Goal: Information Seeking & Learning: Learn about a topic

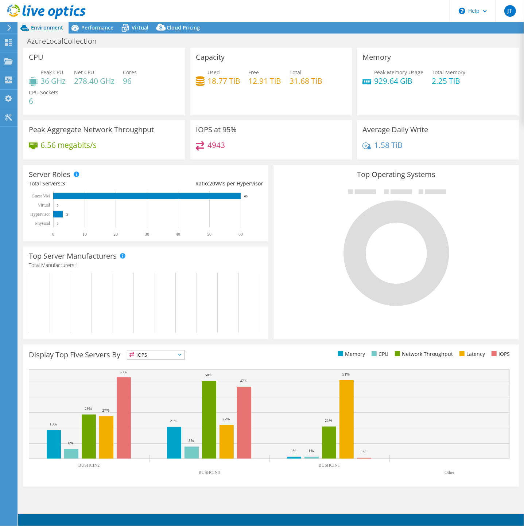
select select "USD"
click at [92, 30] on span "Performance" at bounding box center [97, 27] width 32 height 7
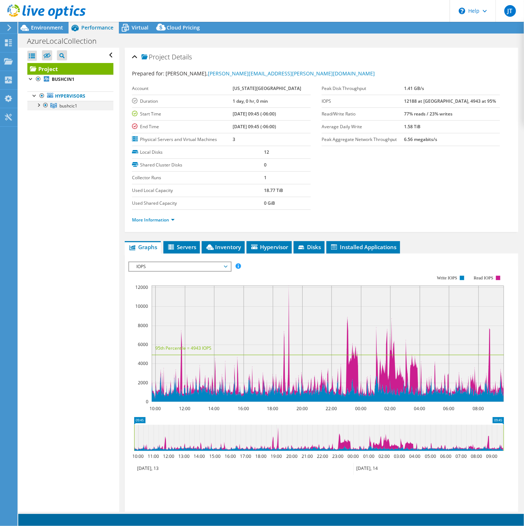
click at [40, 106] on div at bounding box center [38, 104] width 7 height 7
click at [42, 134] on div at bounding box center [41, 133] width 7 height 7
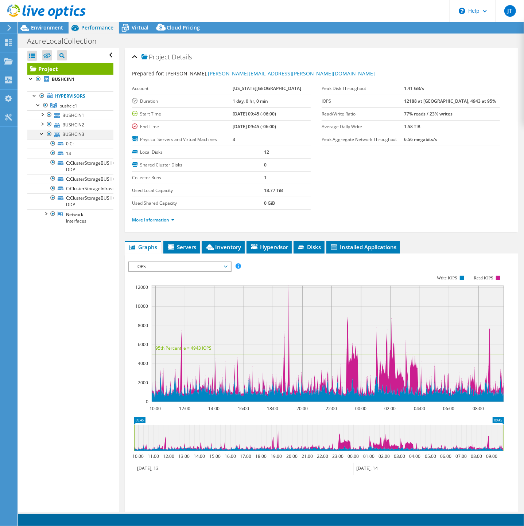
click at [41, 134] on div at bounding box center [41, 133] width 7 height 7
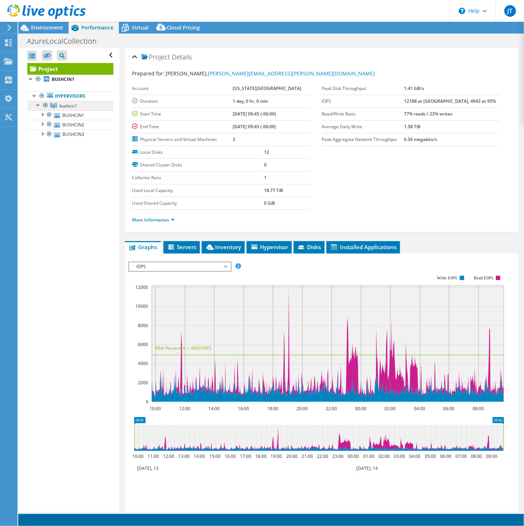
click at [65, 106] on span "bushcic1" at bounding box center [68, 106] width 18 height 6
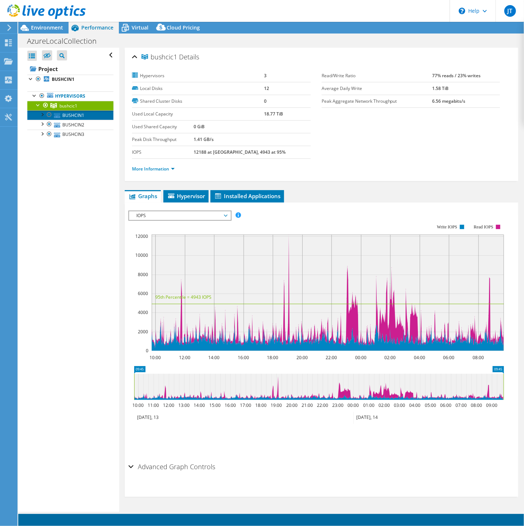
click at [65, 116] on link "BUSHCIN1" at bounding box center [70, 114] width 86 height 9
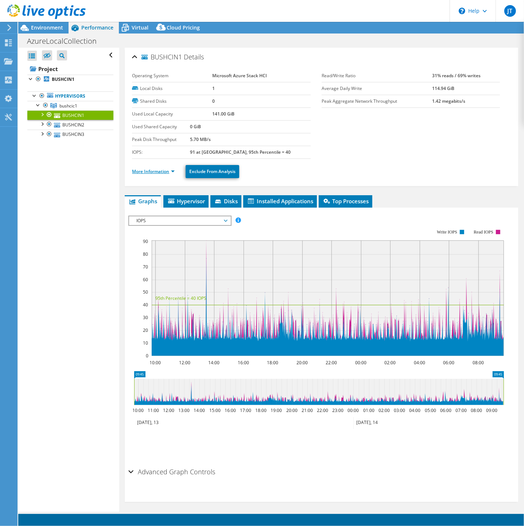
click at [149, 168] on link "More Information" at bounding box center [153, 171] width 43 height 6
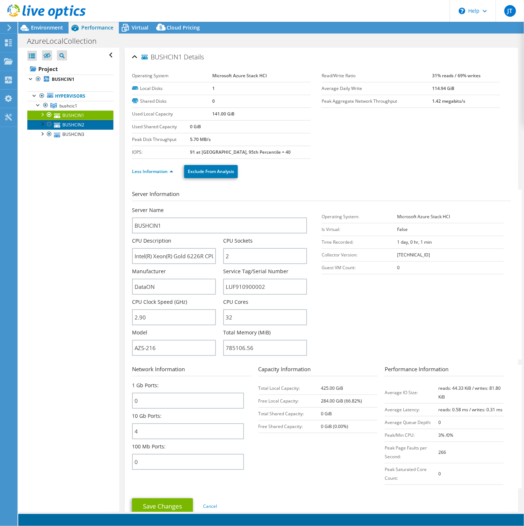
click at [78, 124] on link "BUSHCIN2" at bounding box center [70, 124] width 86 height 9
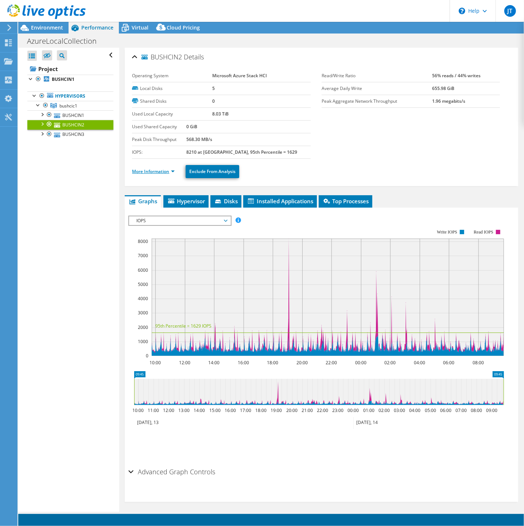
click at [140, 171] on link "More Information" at bounding box center [153, 171] width 43 height 6
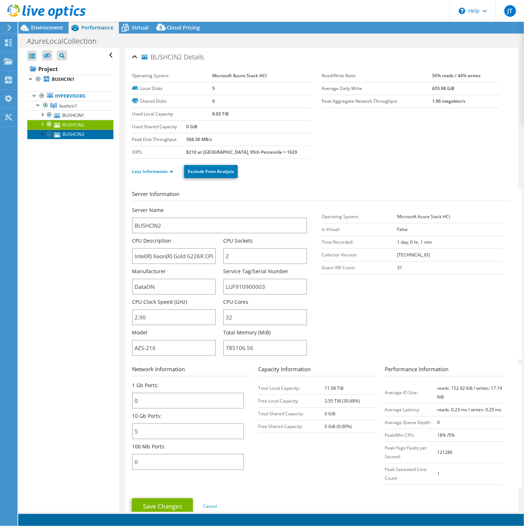
click at [79, 136] on link "BUSHCIN3" at bounding box center [70, 134] width 86 height 9
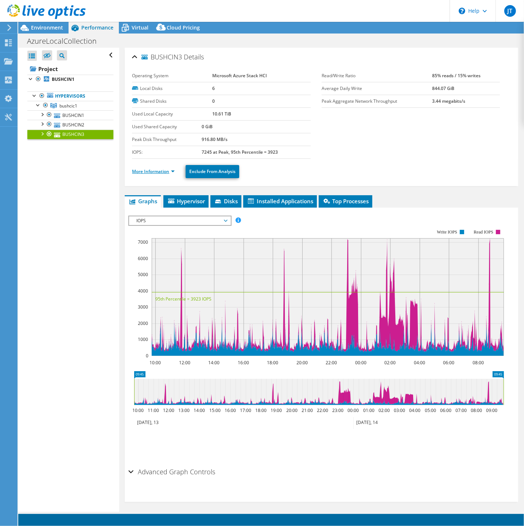
click at [143, 171] on link "More Information" at bounding box center [153, 171] width 43 height 6
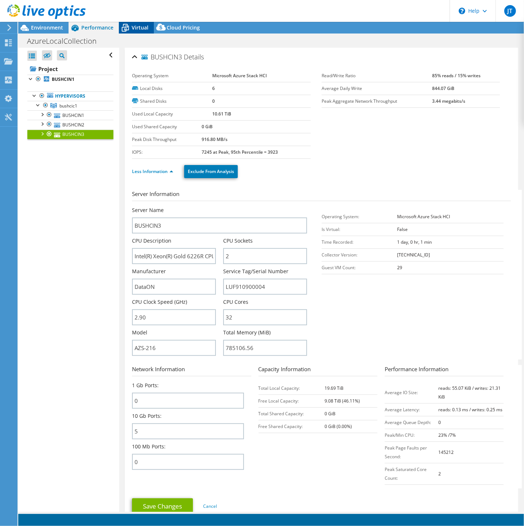
click at [138, 28] on span "Virtual" at bounding box center [140, 27] width 17 height 7
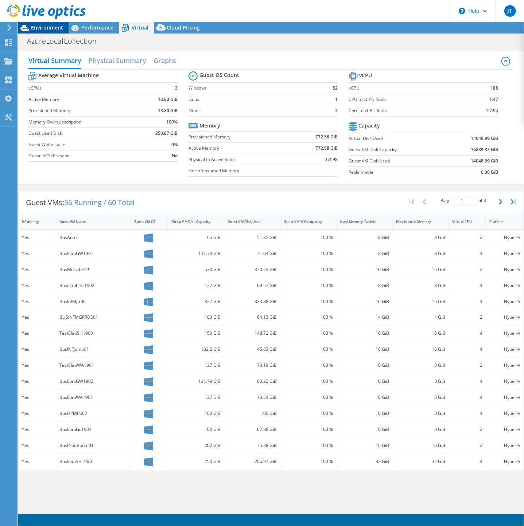
click at [44, 27] on span "Environment" at bounding box center [47, 27] width 32 height 7
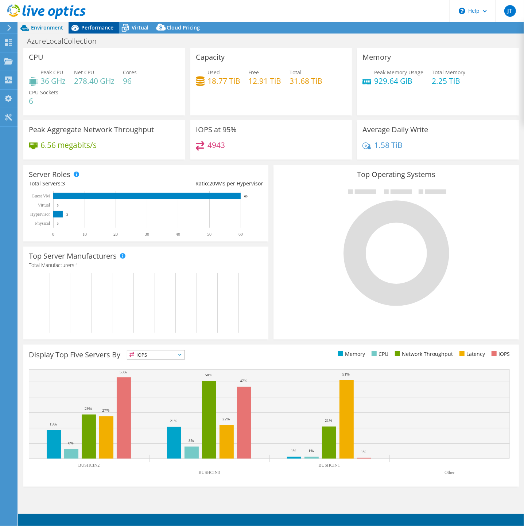
click at [89, 27] on span "Performance" at bounding box center [97, 27] width 32 height 7
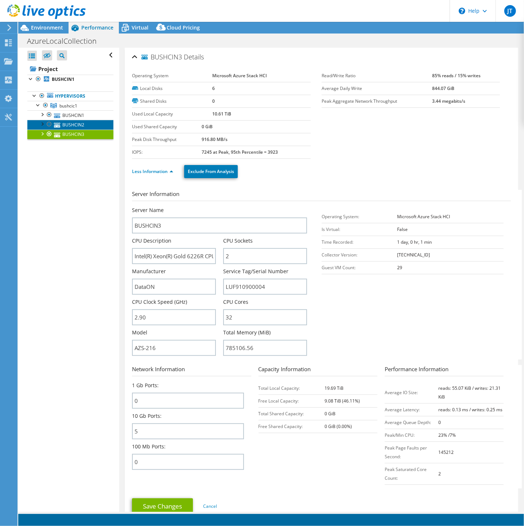
click at [63, 121] on link "BUSHCIN2" at bounding box center [70, 124] width 86 height 9
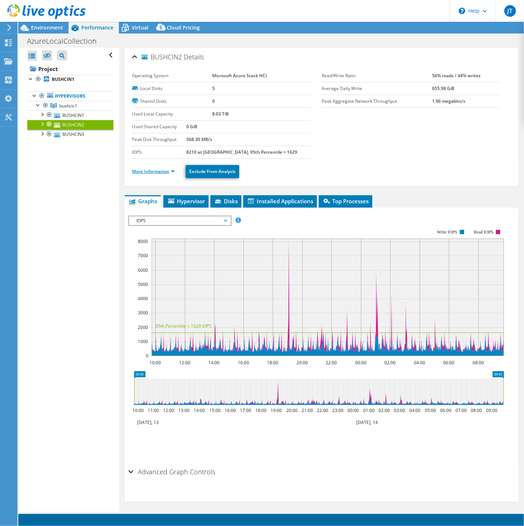
click at [154, 170] on link "More Information" at bounding box center [153, 171] width 43 height 6
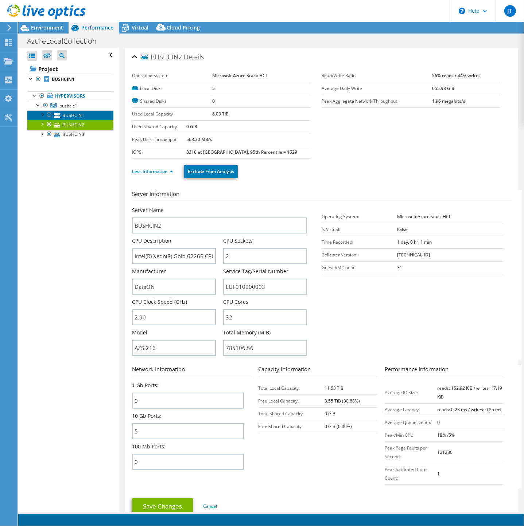
click at [73, 113] on link "BUSHCIN1" at bounding box center [70, 114] width 86 height 9
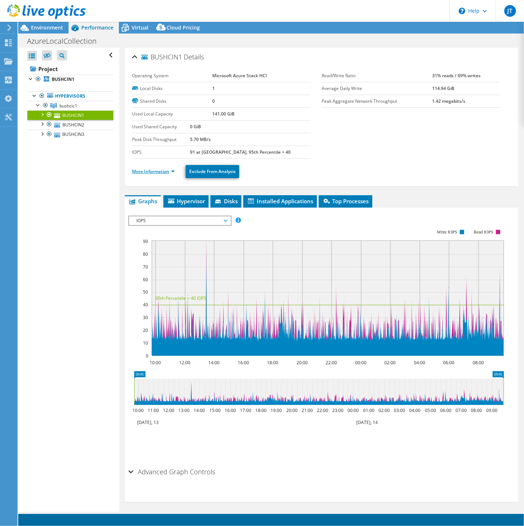
click at [148, 171] on link "More Information" at bounding box center [153, 171] width 43 height 6
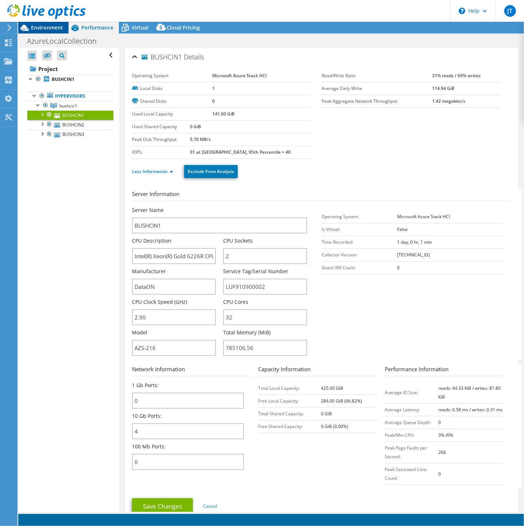
click at [47, 27] on span "Environment" at bounding box center [47, 27] width 32 height 7
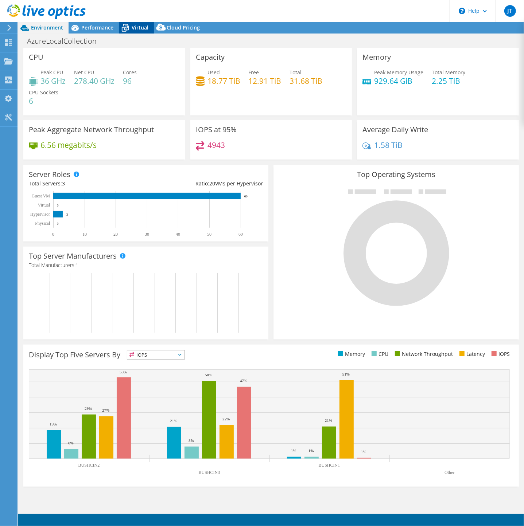
click at [134, 28] on span "Virtual" at bounding box center [140, 27] width 17 height 7
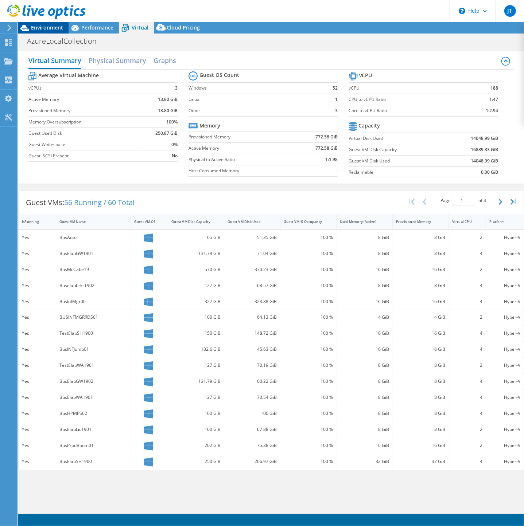
click at [38, 27] on span "Environment" at bounding box center [47, 27] width 32 height 7
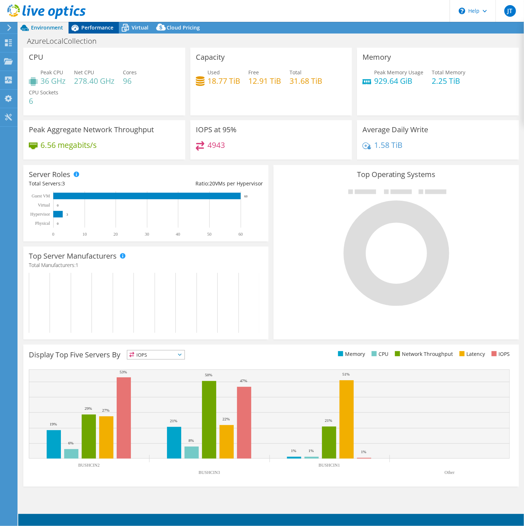
click at [102, 26] on span "Performance" at bounding box center [97, 27] width 32 height 7
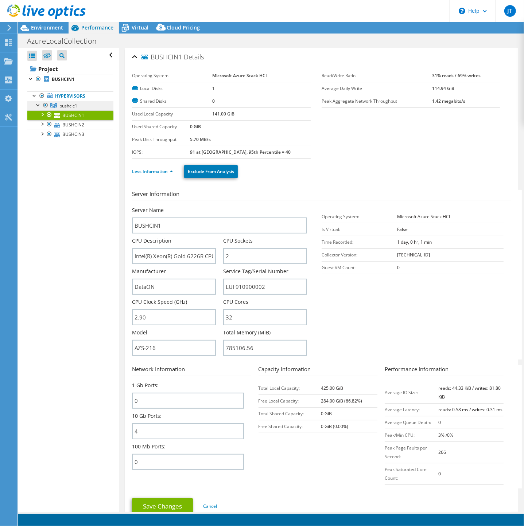
click at [51, 106] on icon at bounding box center [53, 105] width 7 height 5
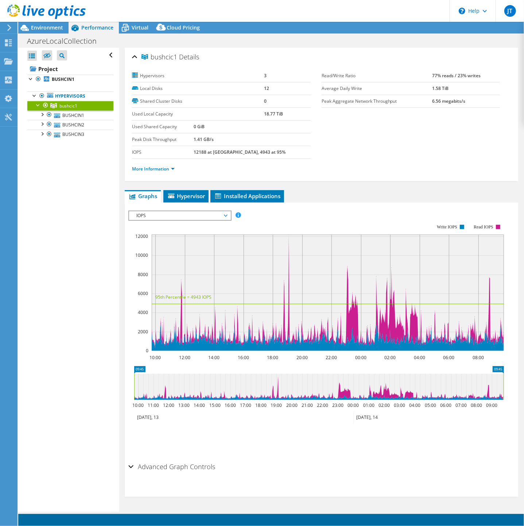
click at [171, 215] on span "IOPS" at bounding box center [180, 215] width 94 height 9
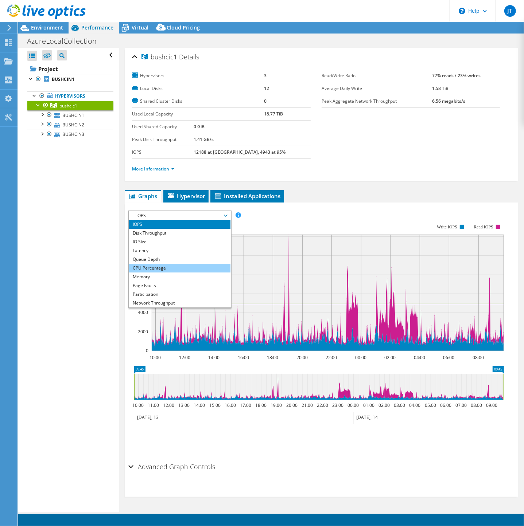
click at [158, 268] on li "CPU Percentage" at bounding box center [179, 268] width 101 height 9
